Goal: Task Accomplishment & Management: Manage account settings

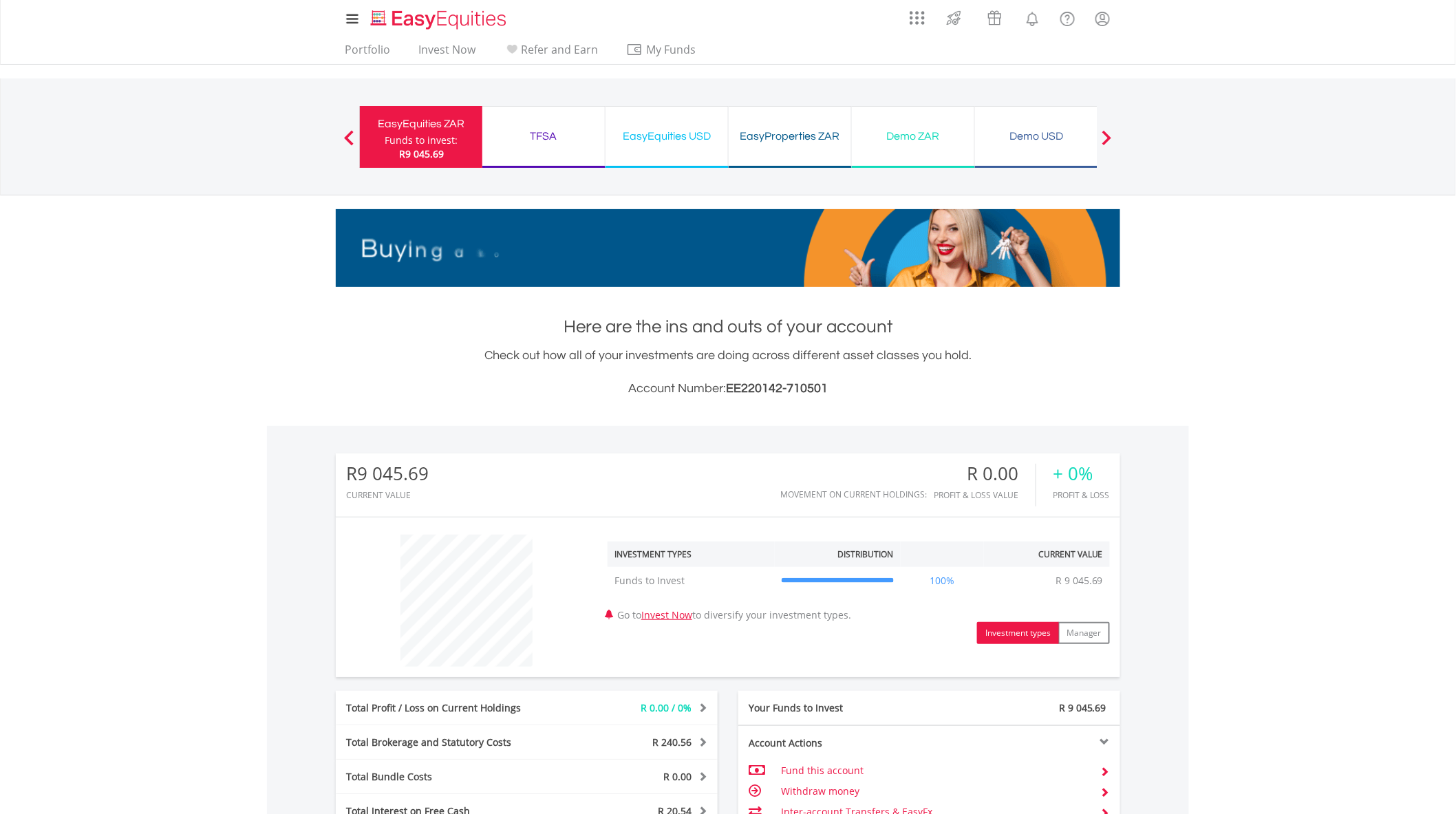
scroll to position [132, 262]
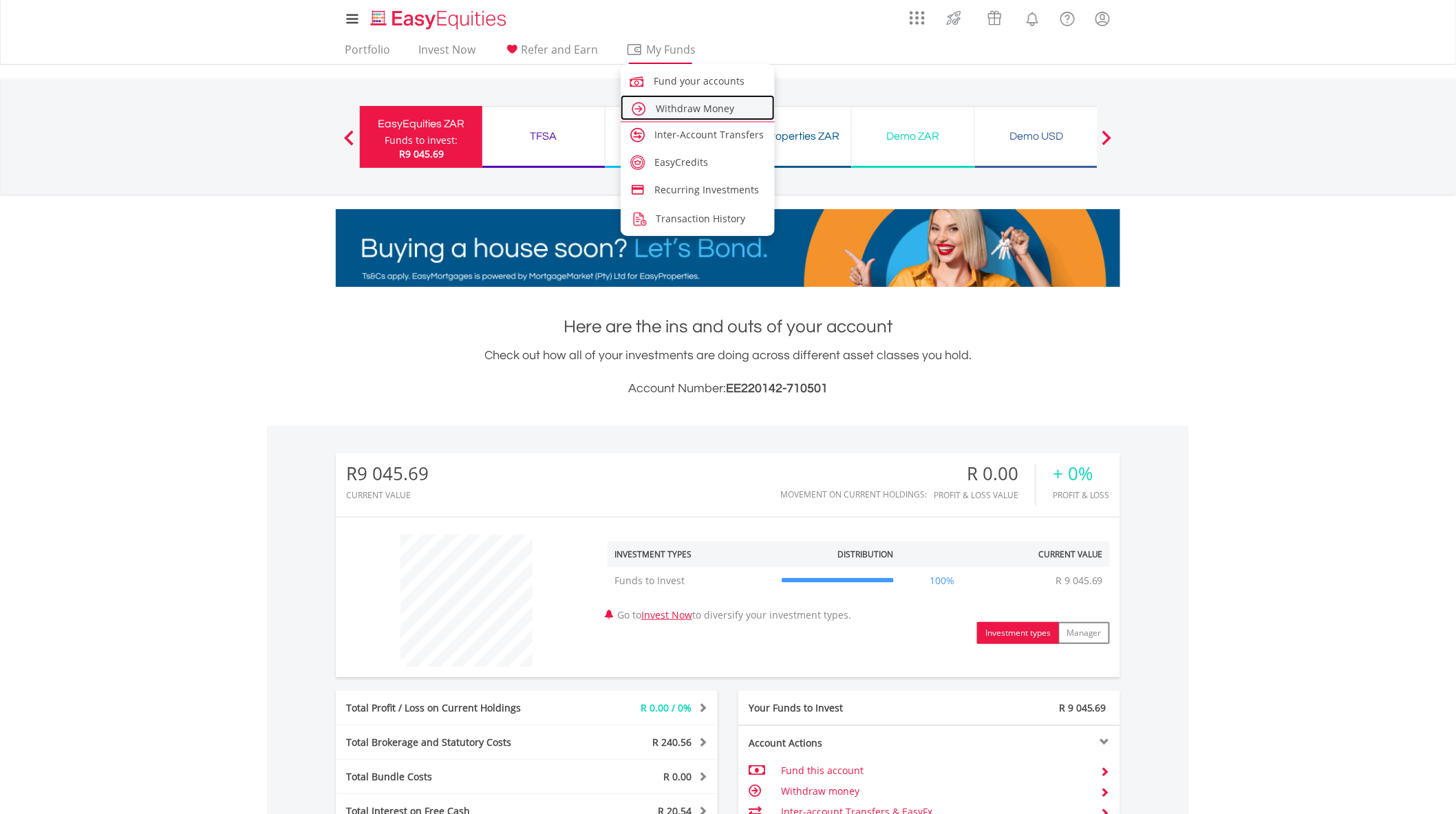
click at [673, 115] on link "Withdraw Money" at bounding box center [698, 108] width 154 height 25
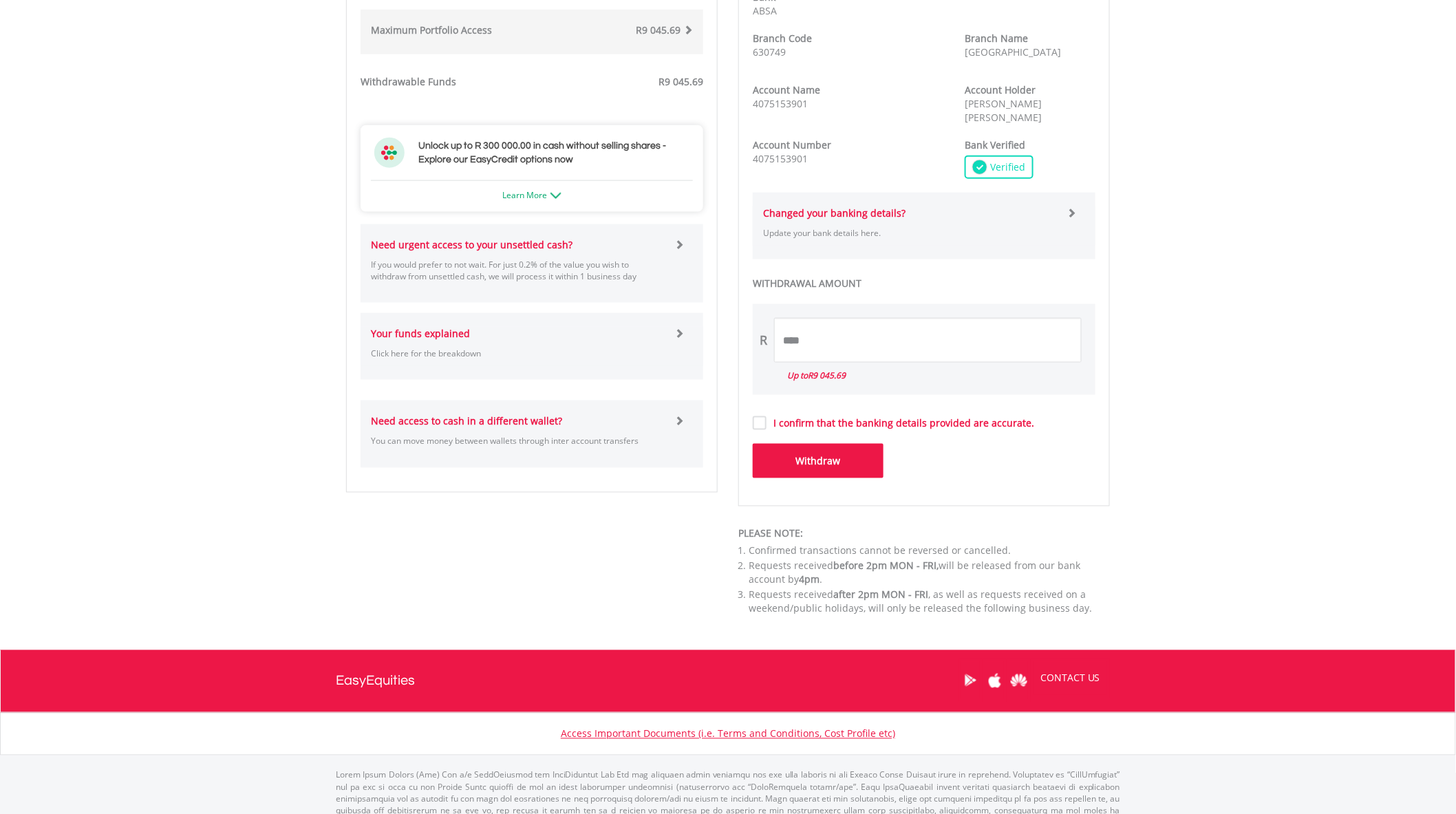
scroll to position [627, 0]
click at [931, 343] on input "****" at bounding box center [928, 340] width 307 height 45
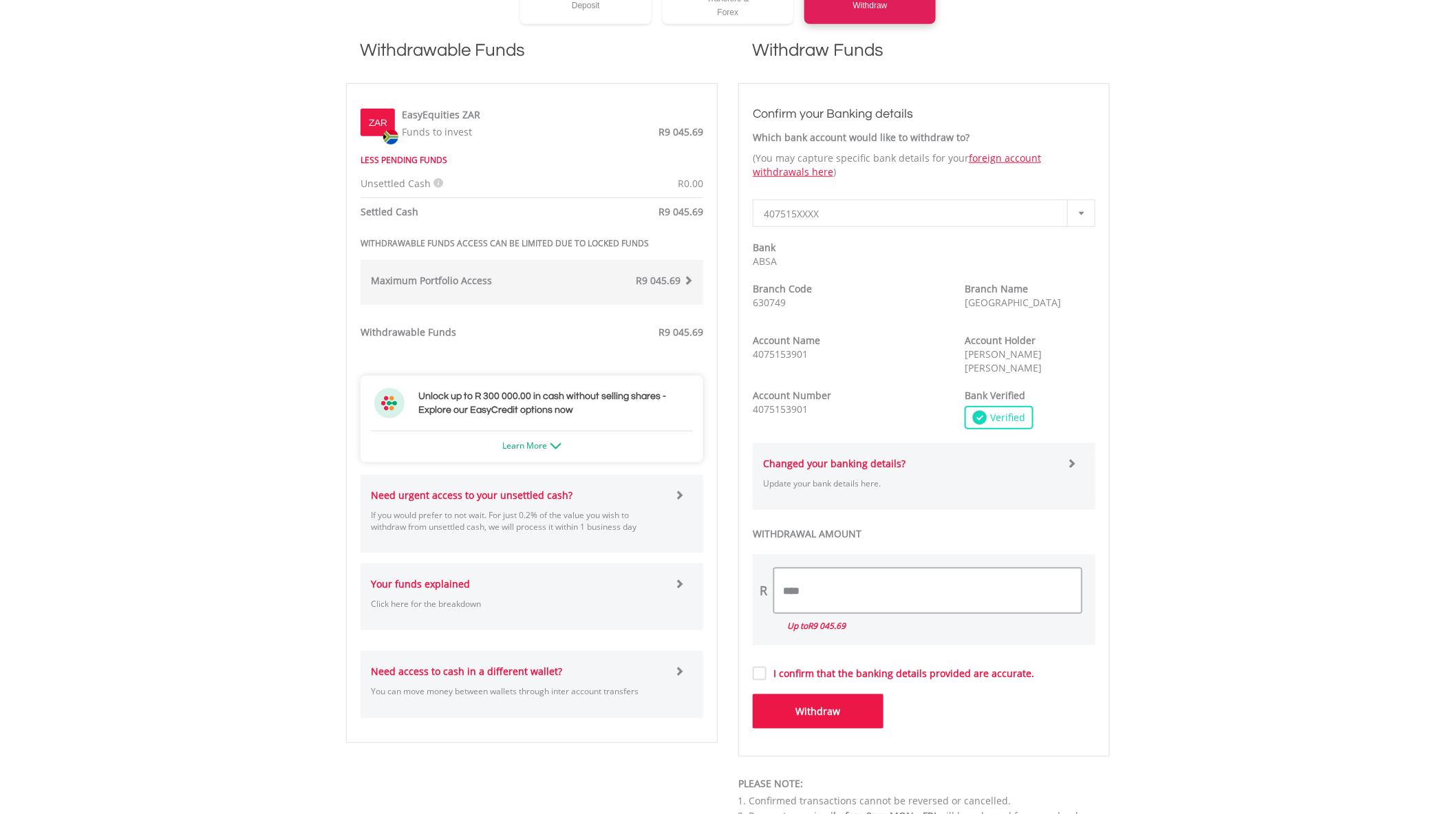
scroll to position [375, 0]
type input "*"
type input "****"
click at [781, 695] on button "Withdraw" at bounding box center [818, 712] width 130 height 34
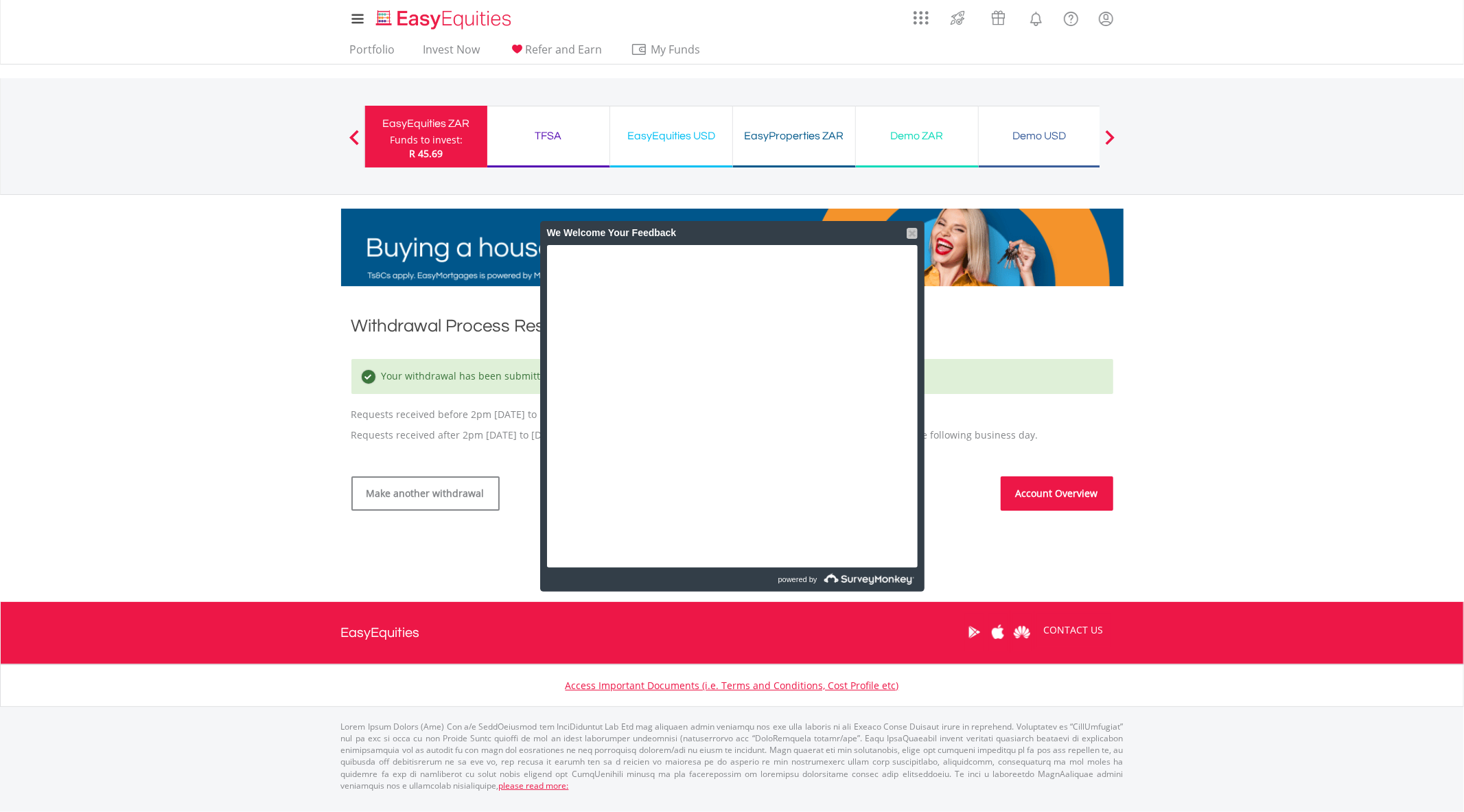
click at [911, 234] on div at bounding box center [912, 233] width 11 height 11
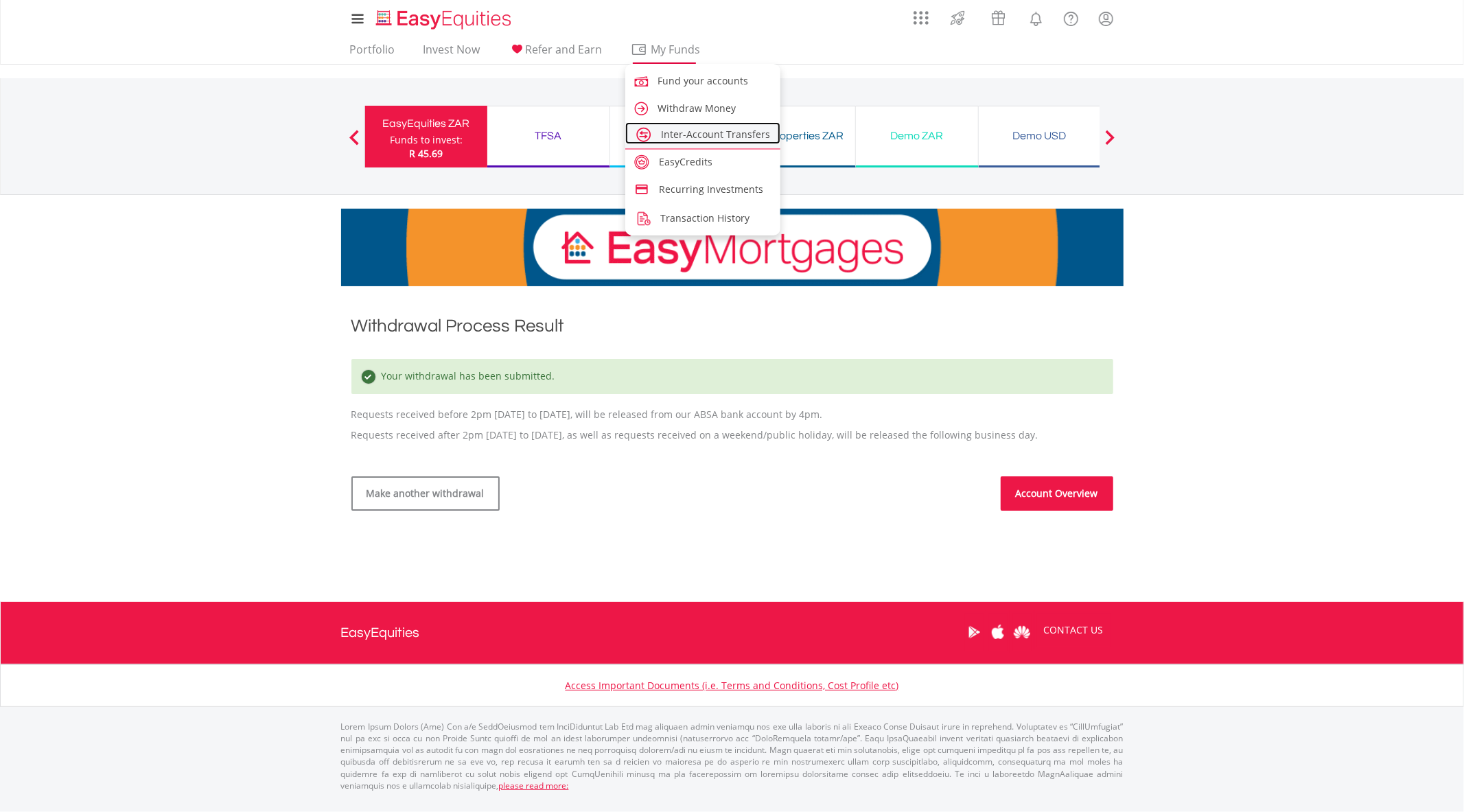
click at [712, 131] on span "Inter-Account Transfers" at bounding box center [716, 134] width 109 height 13
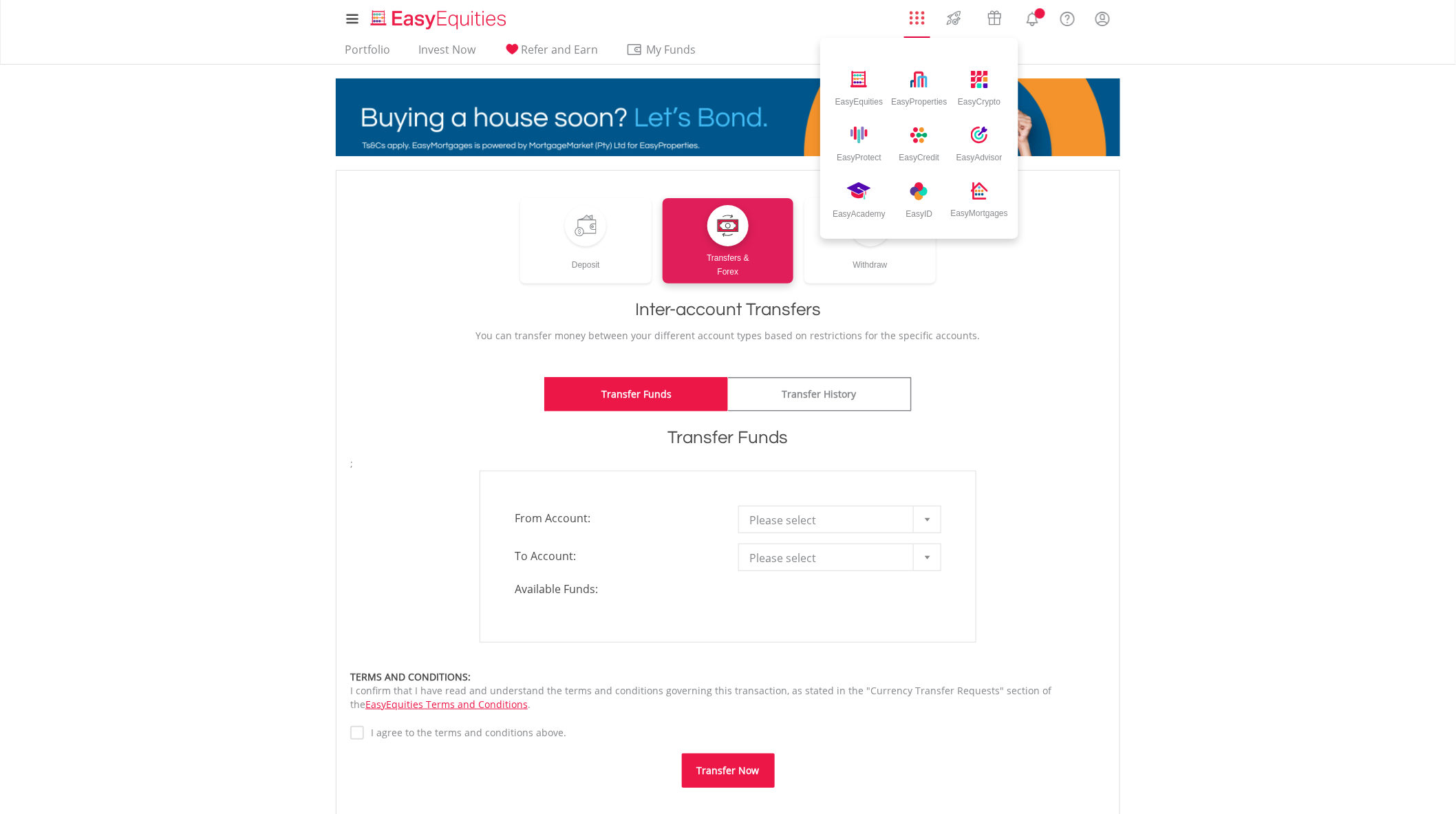
click at [920, 16] on img "AppsGrid" at bounding box center [917, 18] width 15 height 15
click at [979, 87] on img at bounding box center [979, 79] width 22 height 22
